Goal: Check status: Check status

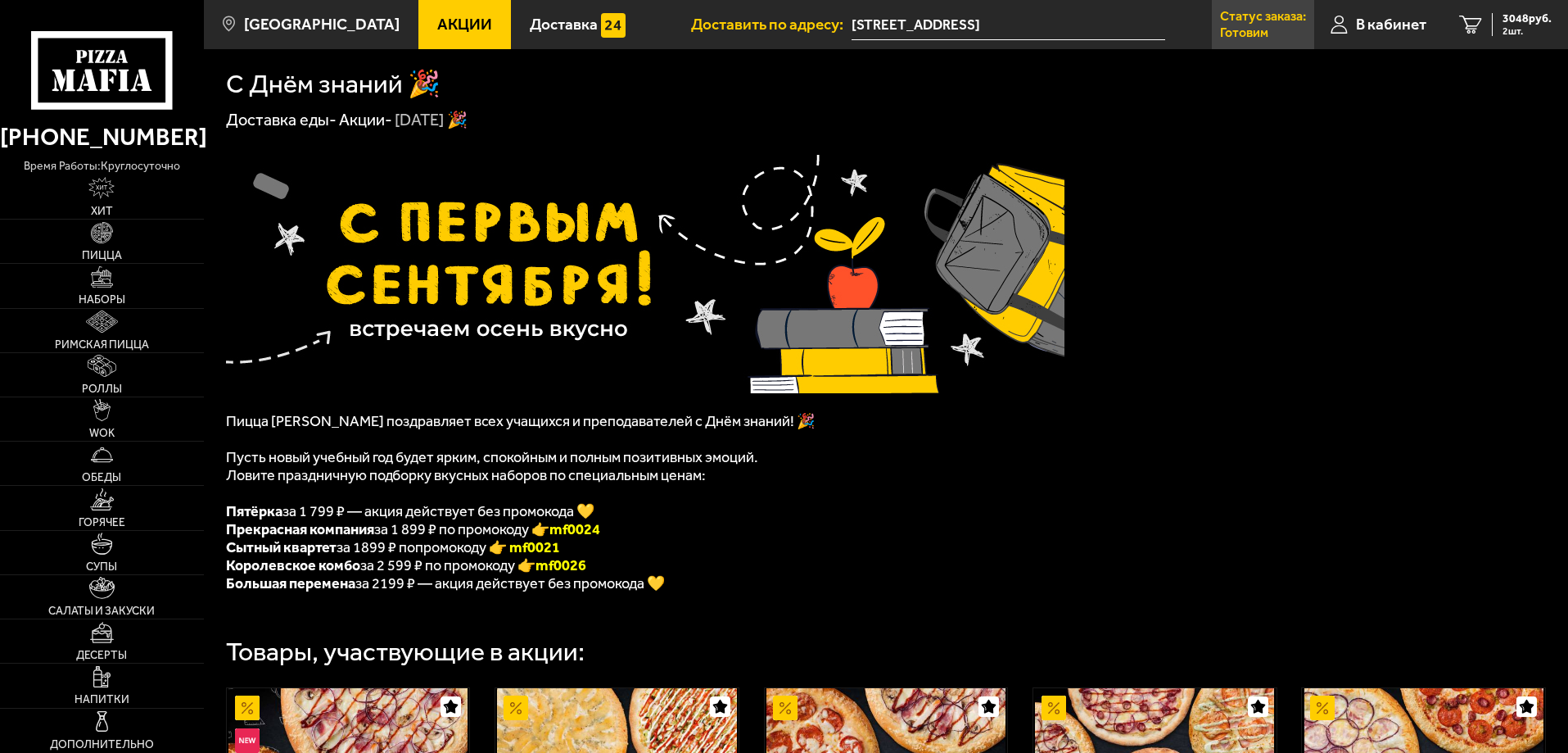
click at [1288, 27] on link "Статус заказа: [PERSON_NAME]" at bounding box center [1263, 24] width 102 height 49
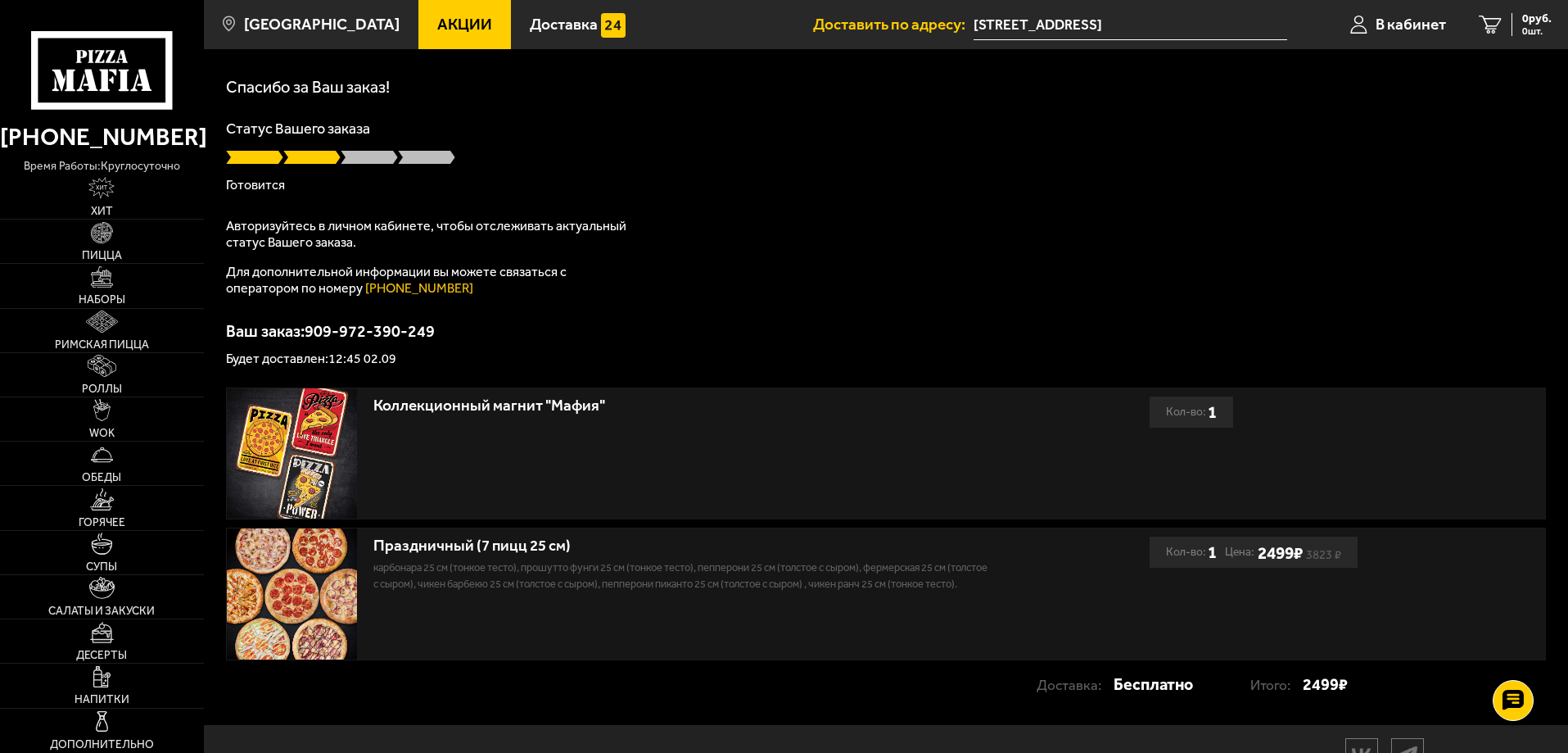
scroll to position [136, 0]
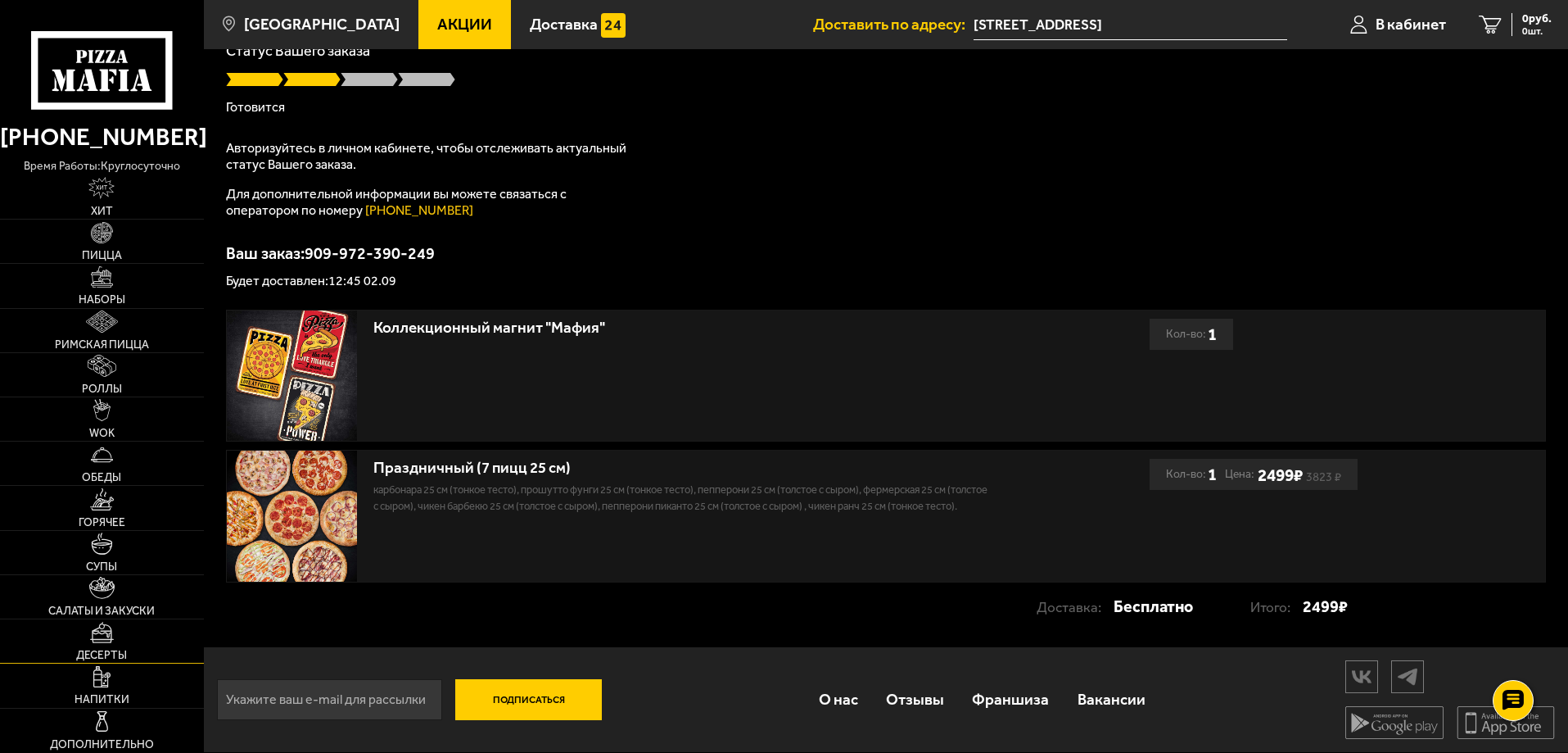
click at [108, 654] on span "Десерты" at bounding box center [101, 655] width 51 height 12
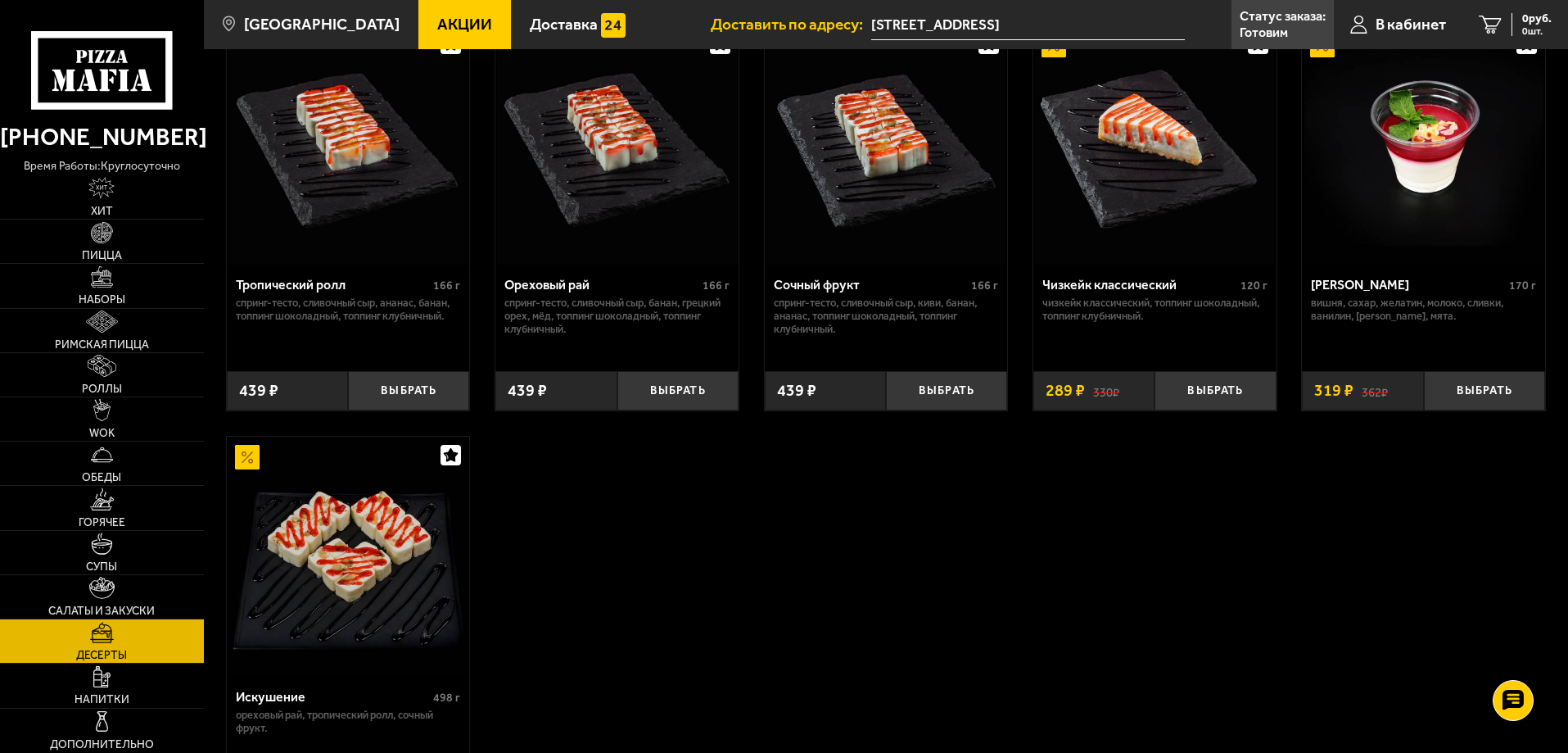
scroll to position [737, 0]
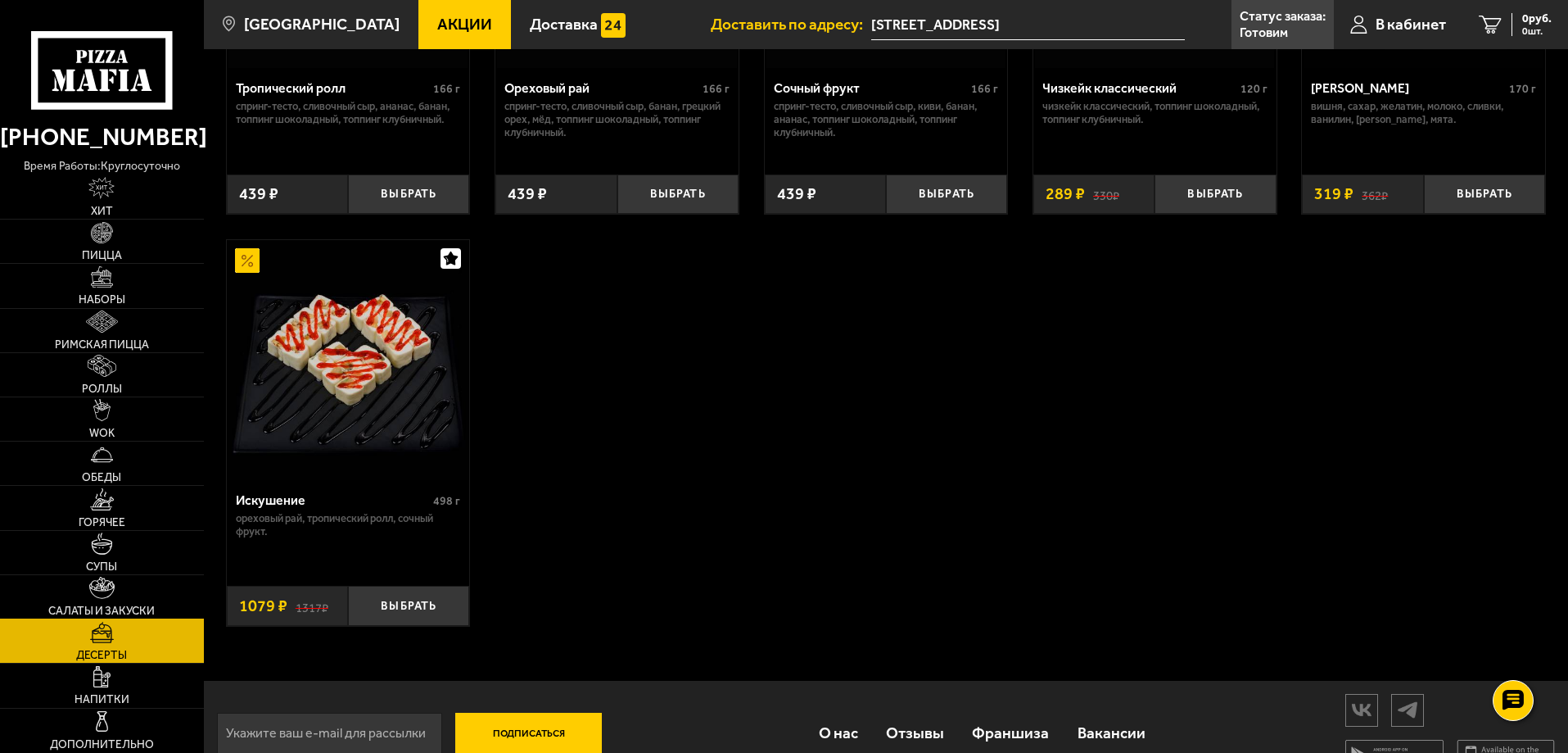
click at [150, 607] on span "Салаты и закуски" at bounding box center [101, 610] width 107 height 12
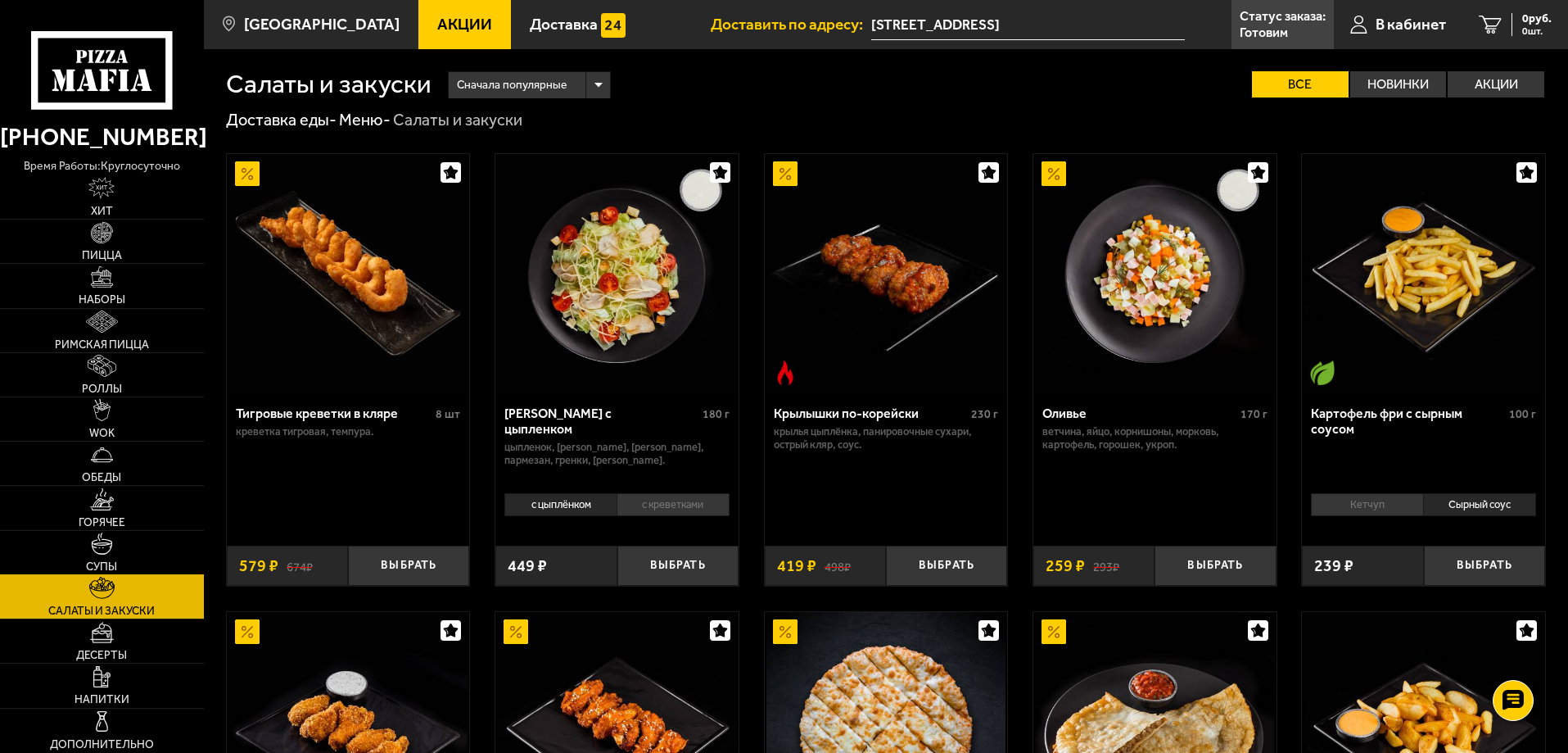
click at [146, 566] on link "Супы" at bounding box center [101, 552] width 204 height 43
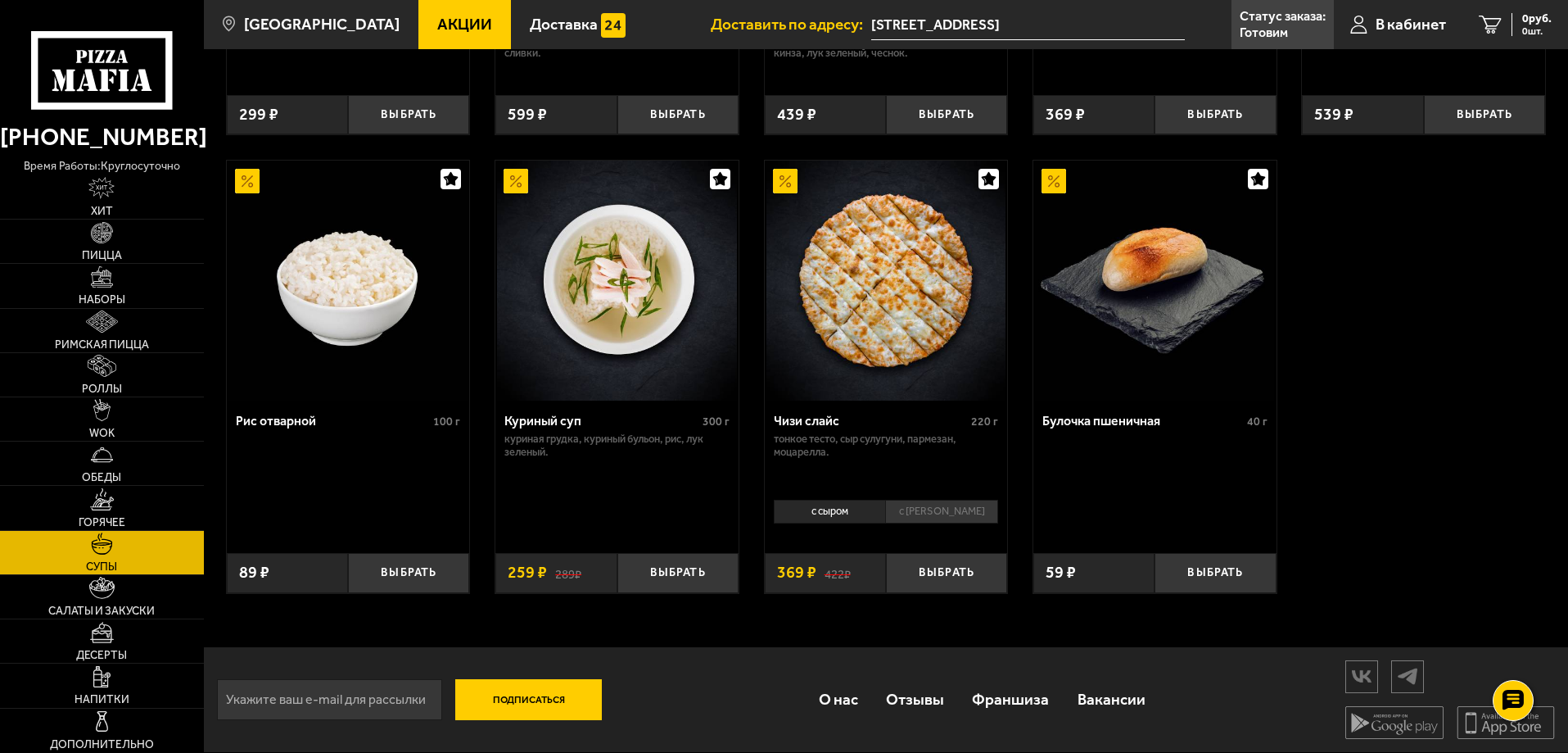
scroll to position [595, 0]
click at [157, 532] on link "Супы" at bounding box center [101, 552] width 204 height 43
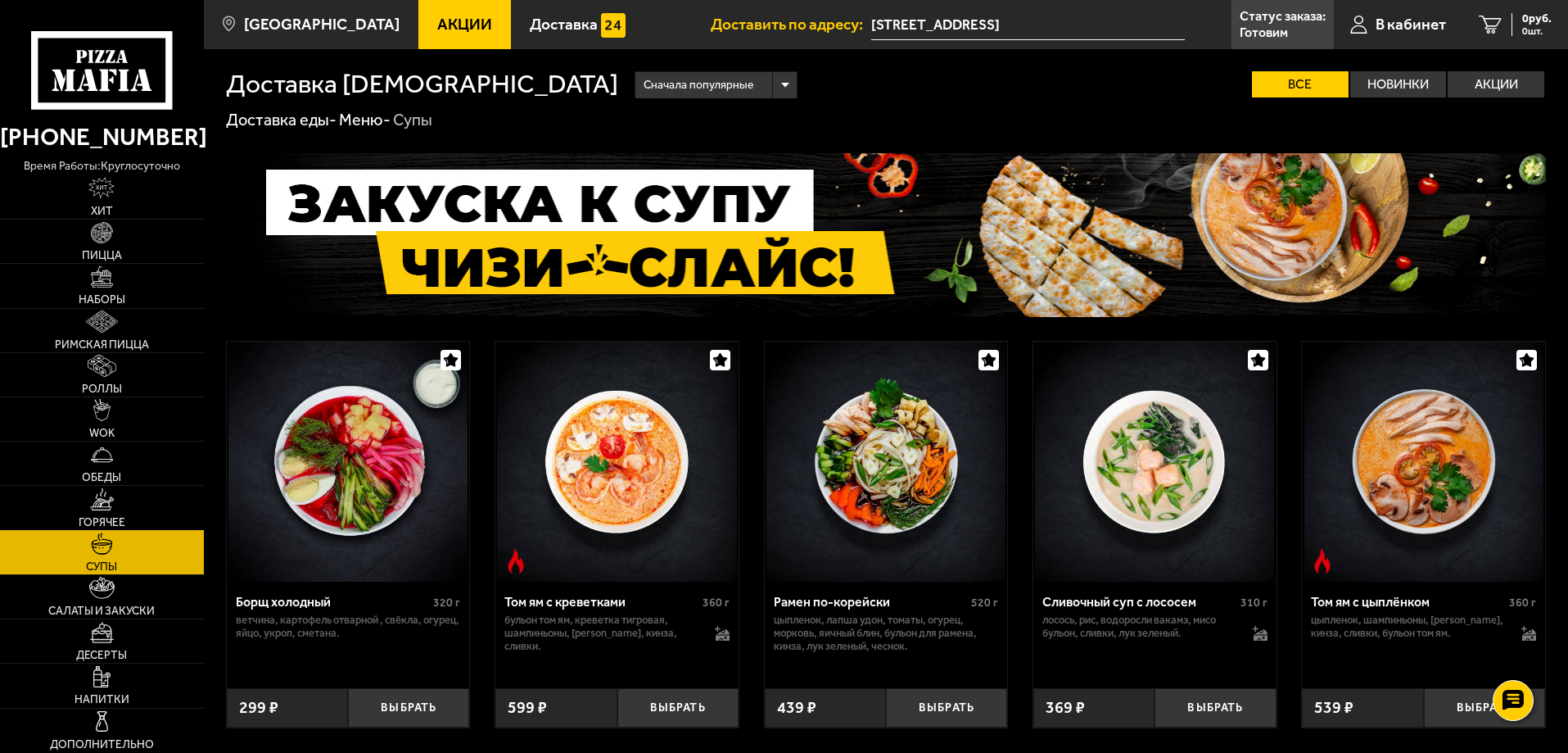
click at [155, 503] on link "Горячее" at bounding box center [101, 507] width 204 height 43
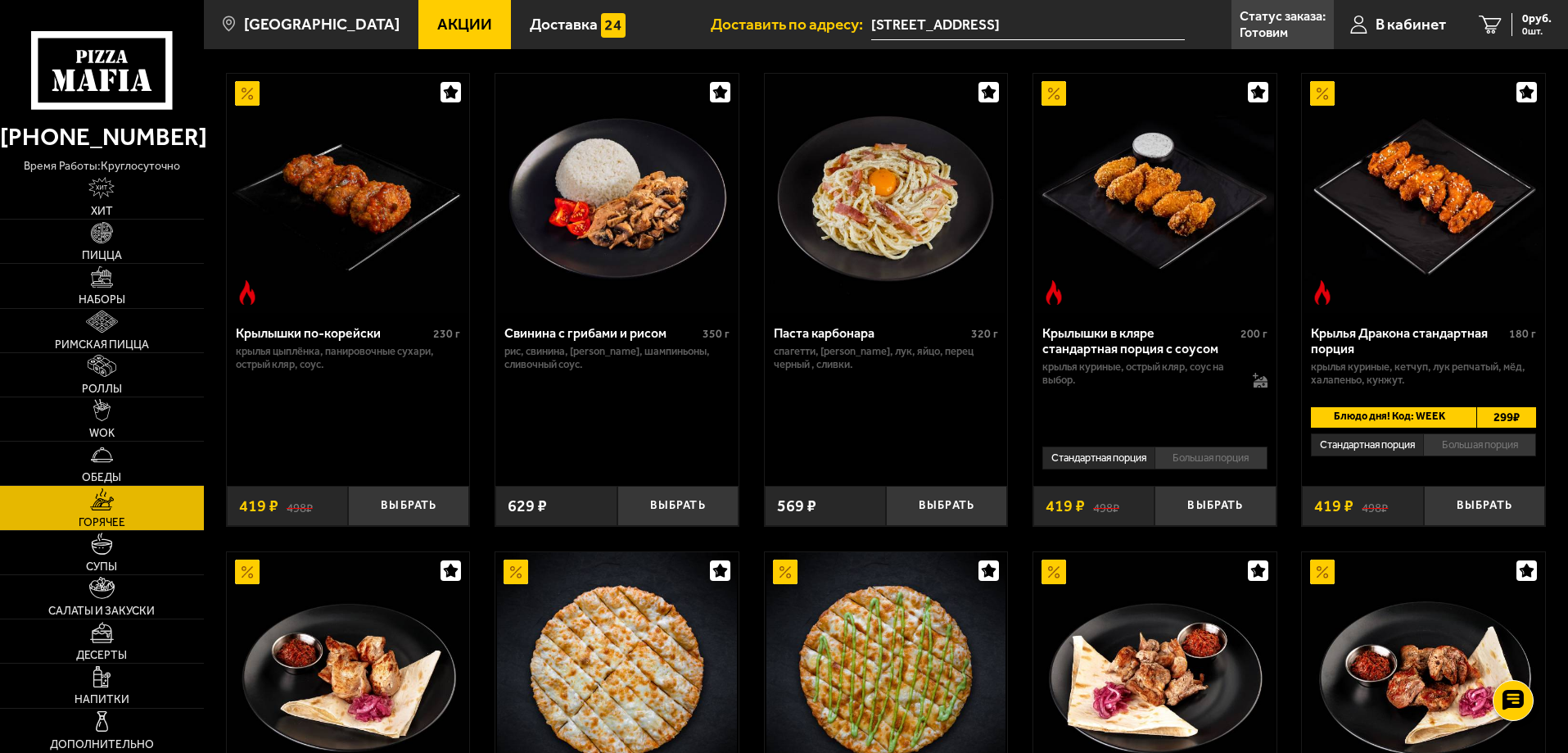
scroll to position [655, 0]
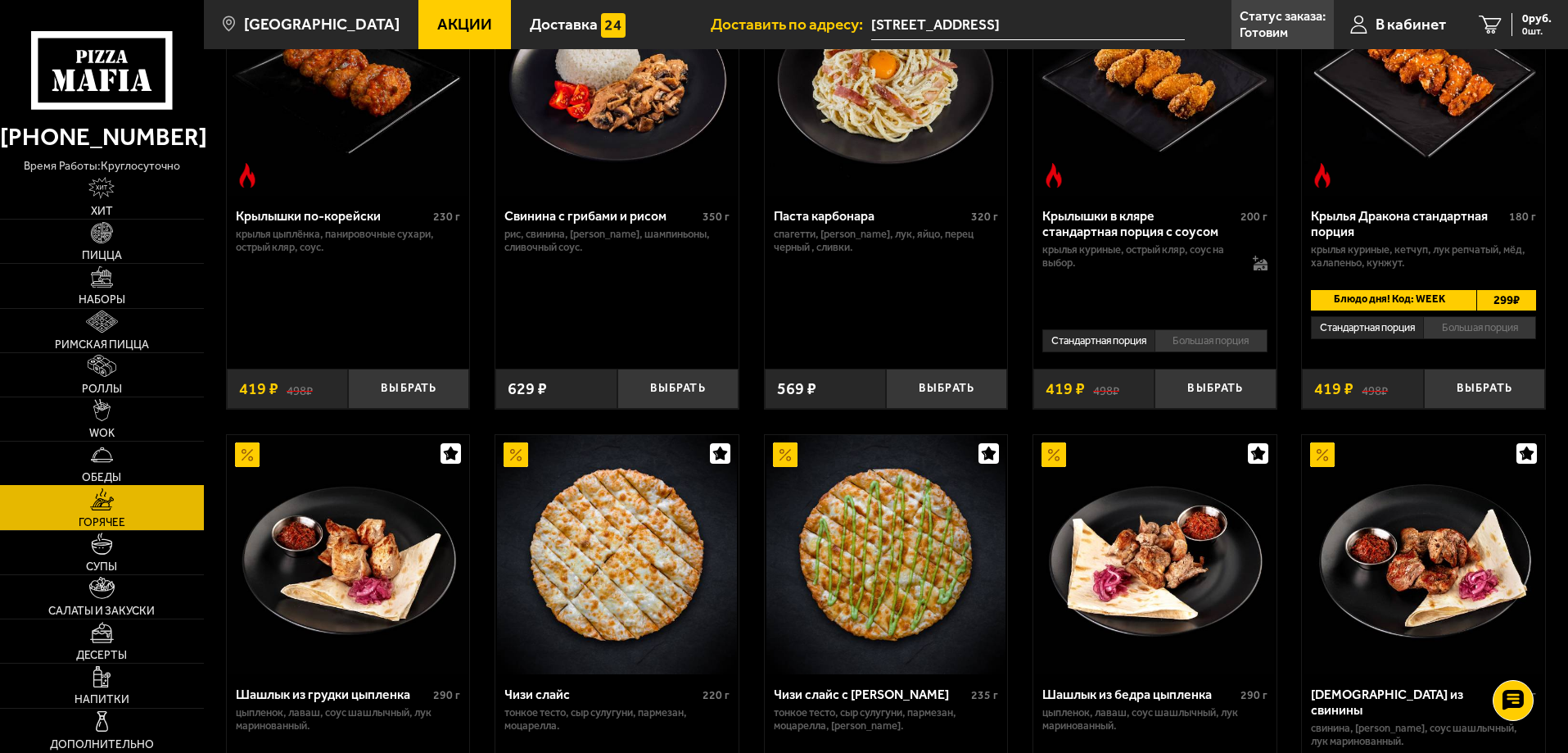
click at [116, 474] on span "Обеды" at bounding box center [101, 477] width 39 height 12
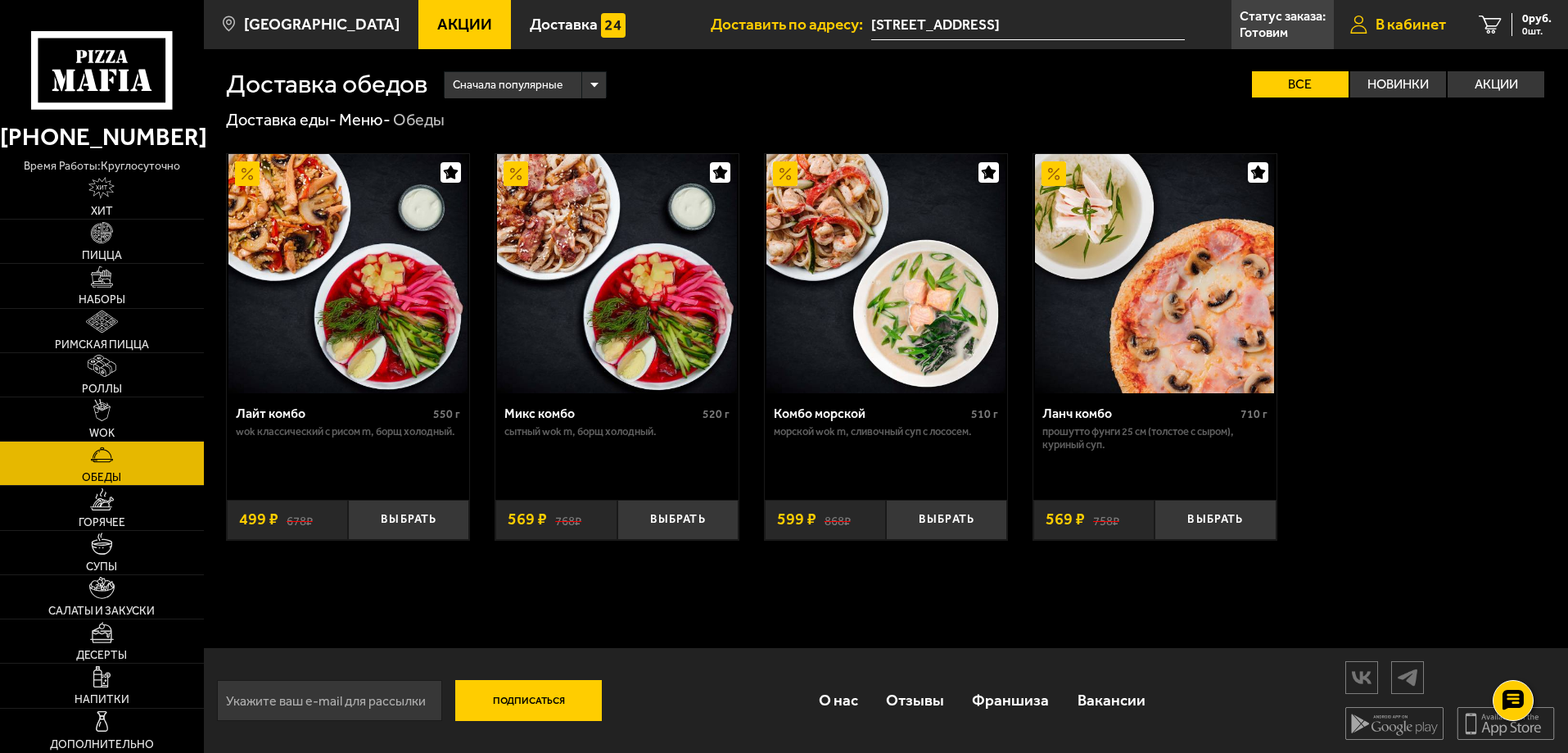
click at [1437, 17] on span "В кабинет" at bounding box center [1411, 23] width 70 height 15
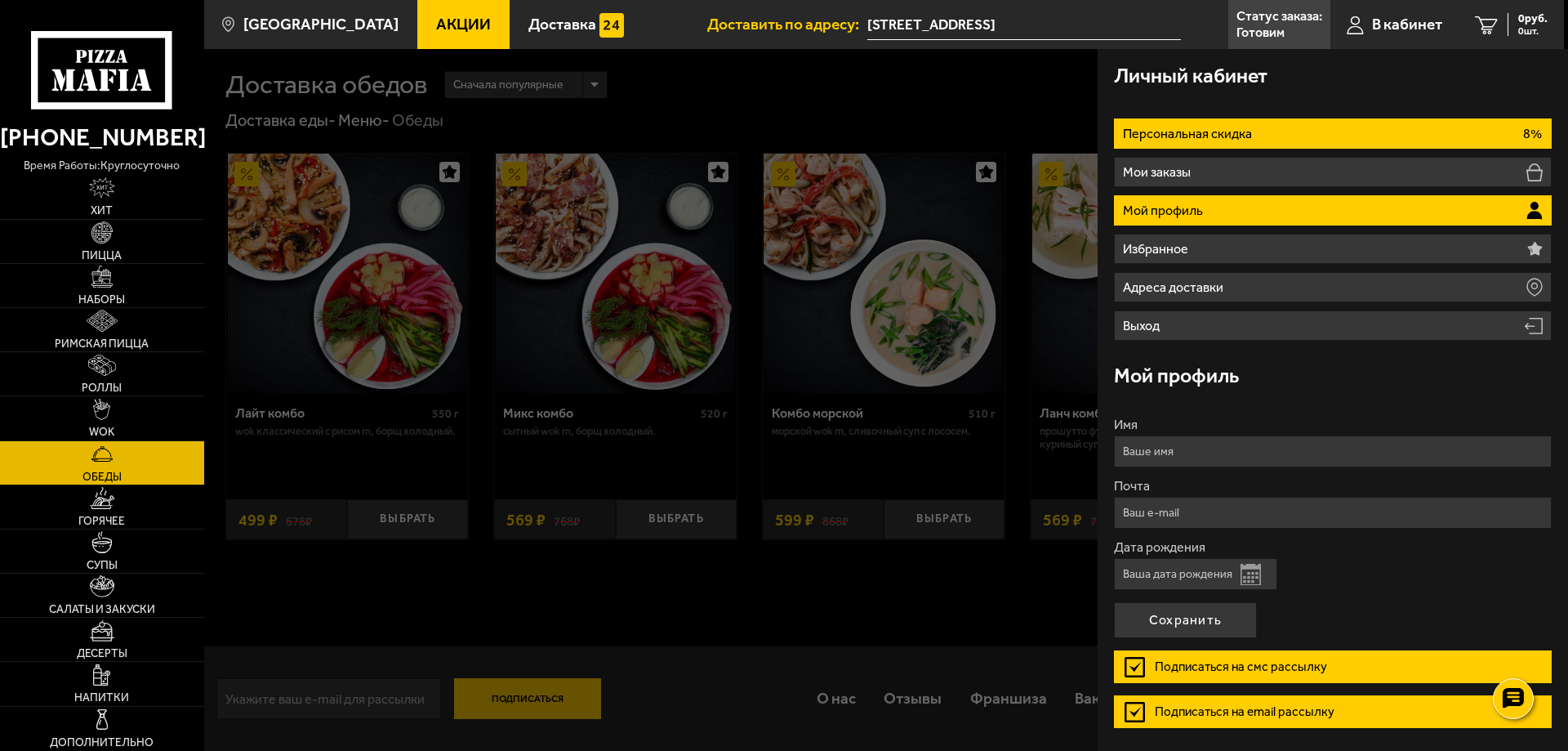
click at [1274, 136] on li "Персональная скидка 8%" at bounding box center [1333, 133] width 438 height 30
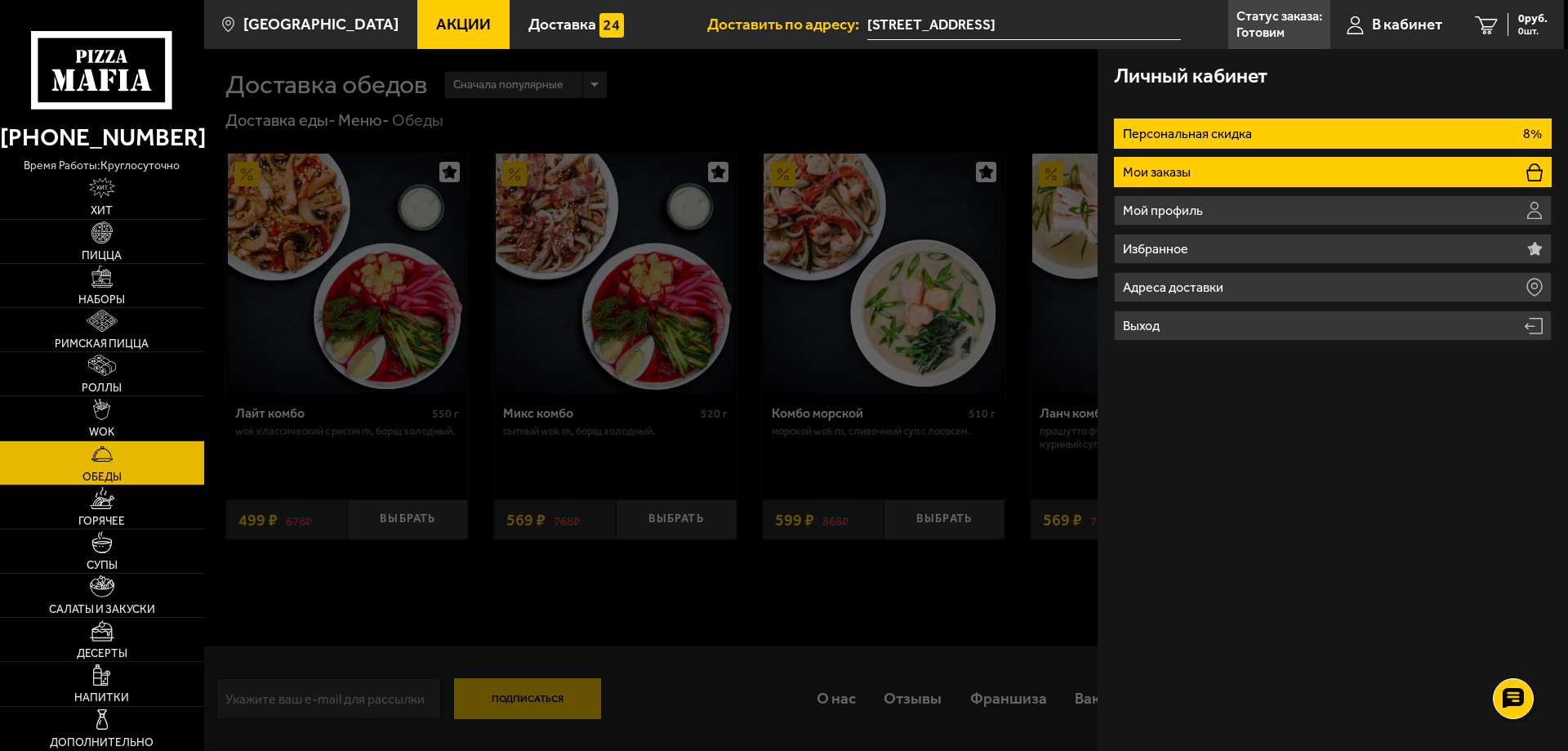
click at [1209, 175] on li "Мои заказы" at bounding box center [1333, 172] width 438 height 30
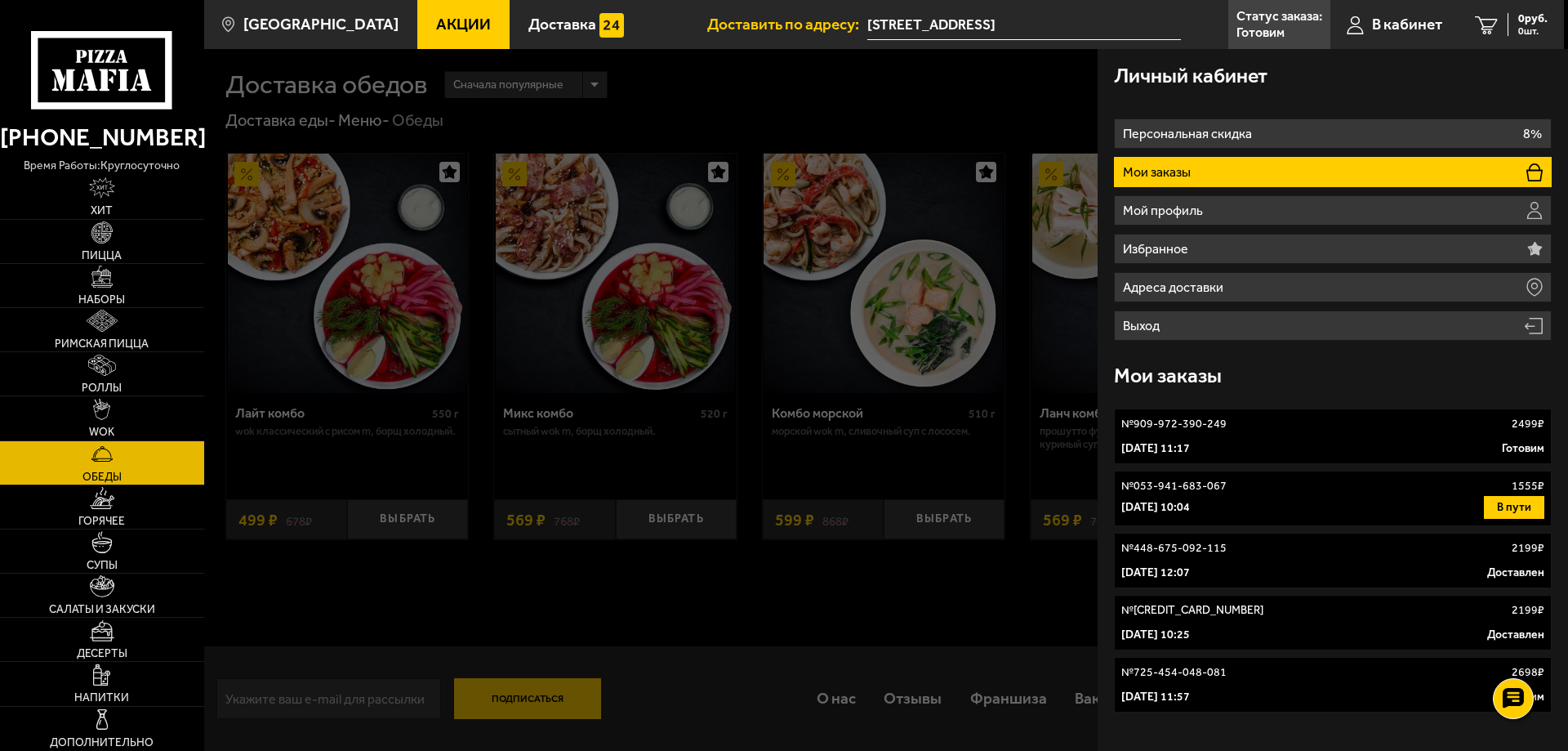
click at [1460, 434] on link "№ 909-972-390-249 2499 ₽ [DATE] 11:17 [PERSON_NAME]" at bounding box center [1333, 436] width 438 height 55
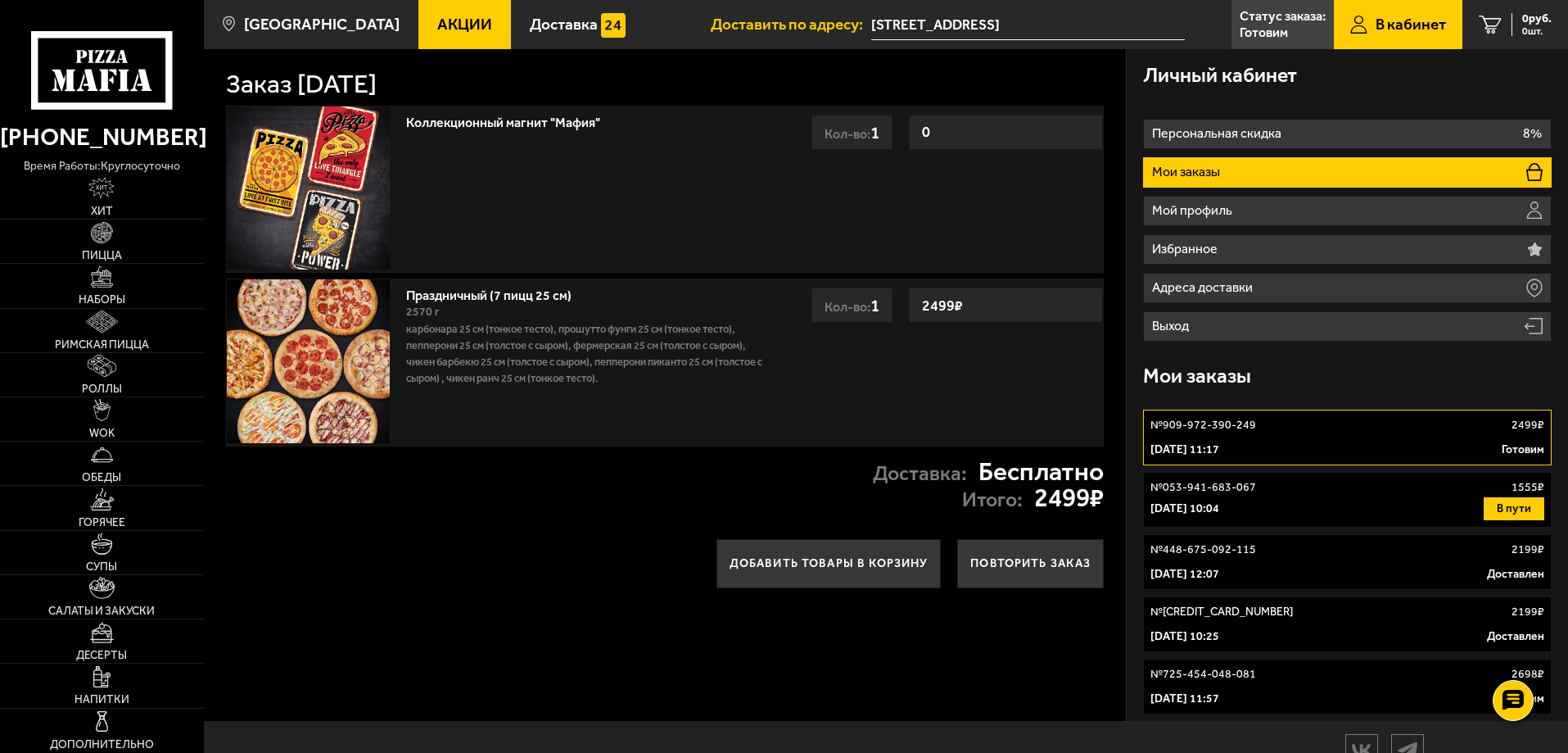
click at [304, 331] on img at bounding box center [309, 361] width 163 height 163
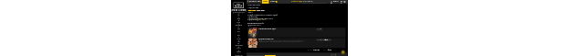
scroll to position [151, 0]
